Goal: Transaction & Acquisition: Book appointment/travel/reservation

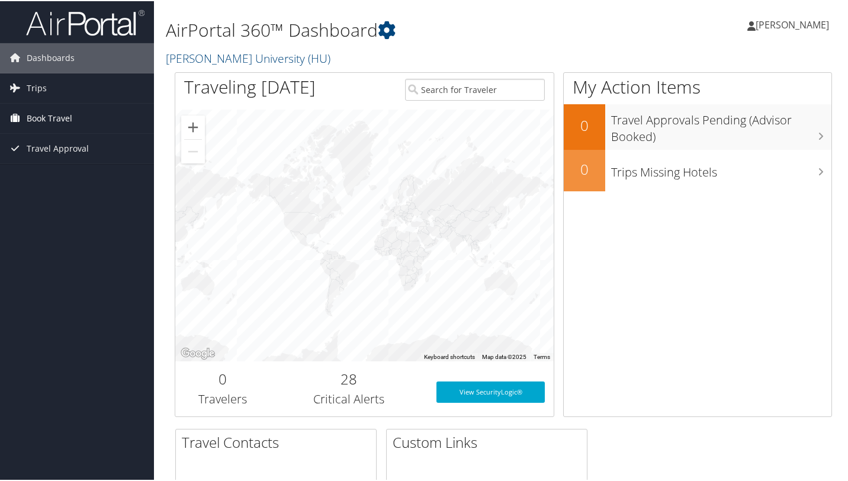
click at [53, 113] on span "Book Travel" at bounding box center [50, 117] width 46 height 30
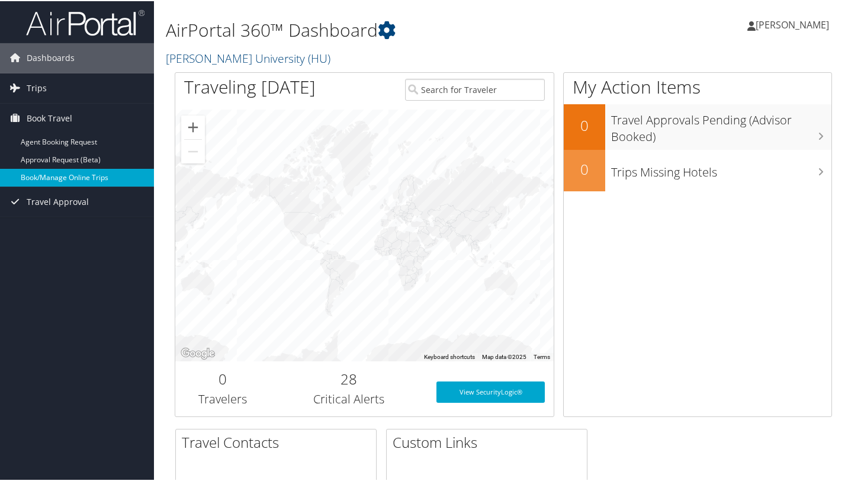
click at [53, 176] on link "Book/Manage Online Trips" at bounding box center [77, 177] width 154 height 18
